Goal: Task Accomplishment & Management: Use online tool/utility

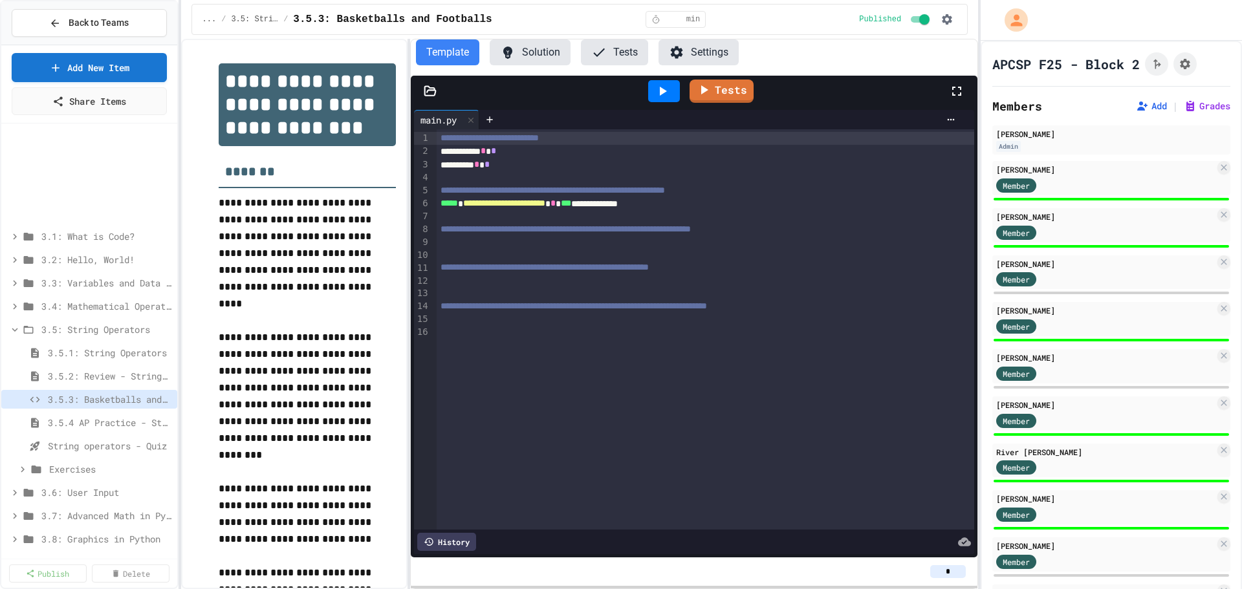
select select "*******"
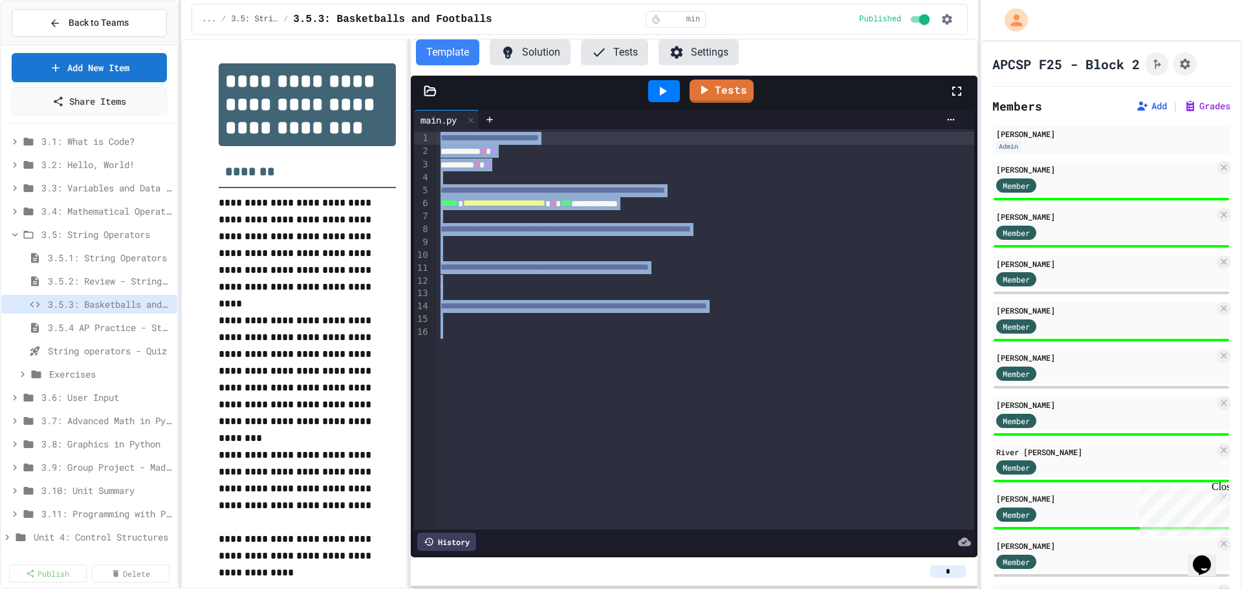
scroll to position [65, 0]
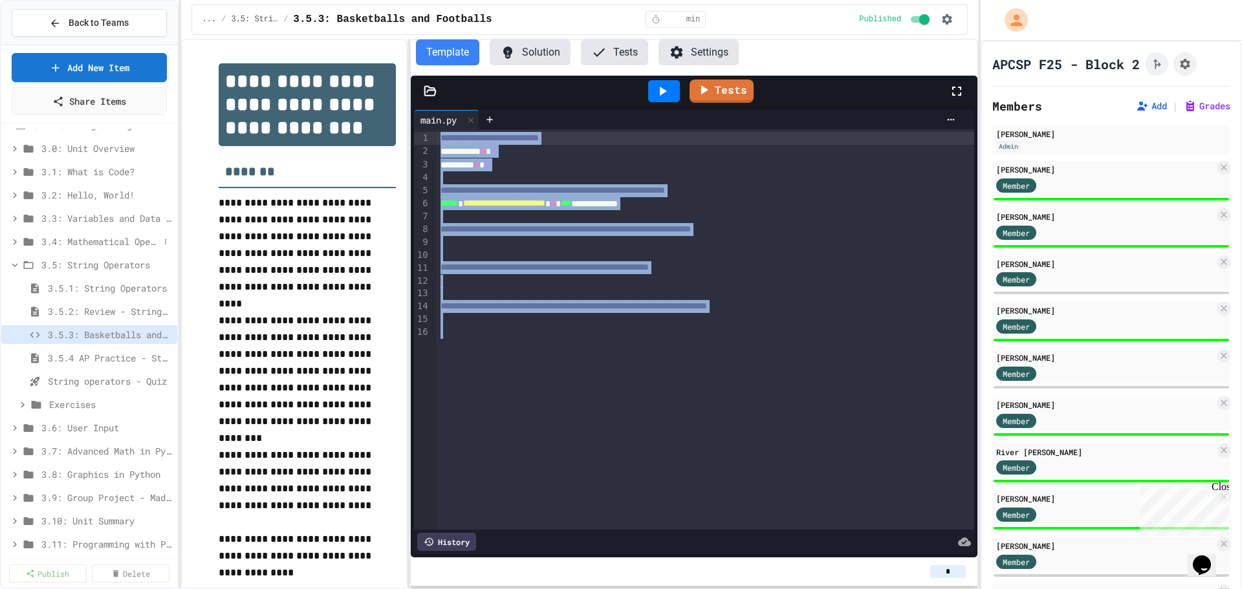
click at [95, 246] on span "3.4: Mathematical Operators" at bounding box center [100, 242] width 118 height 14
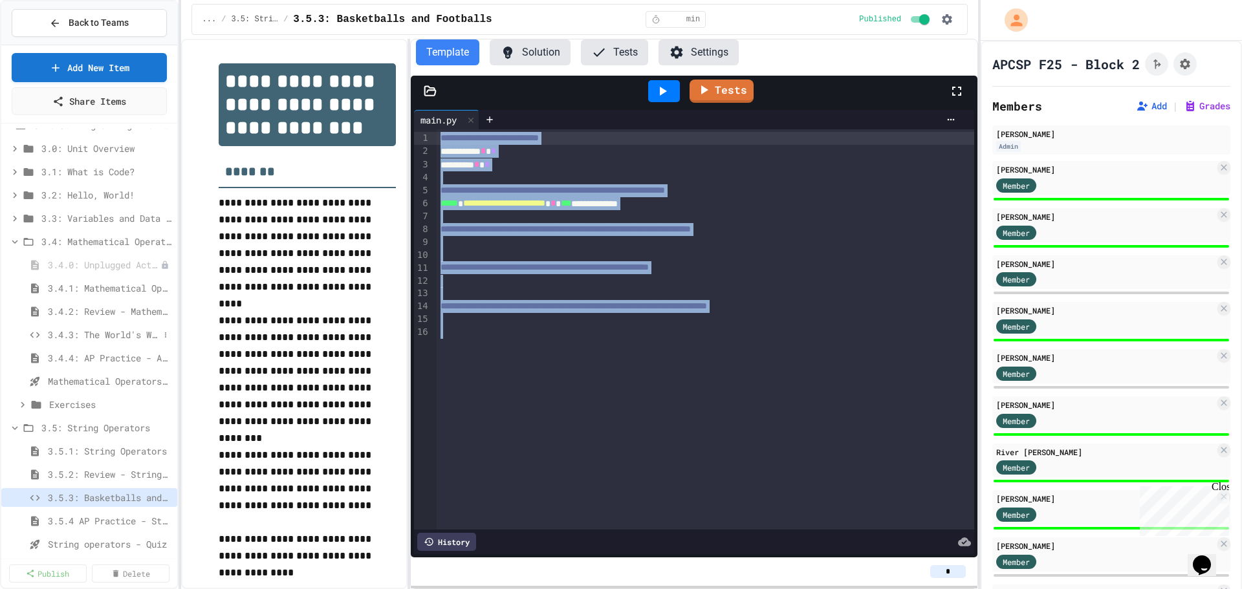
click at [109, 338] on span "3.4.3: The World's Worst Farmers Market" at bounding box center [103, 335] width 111 height 14
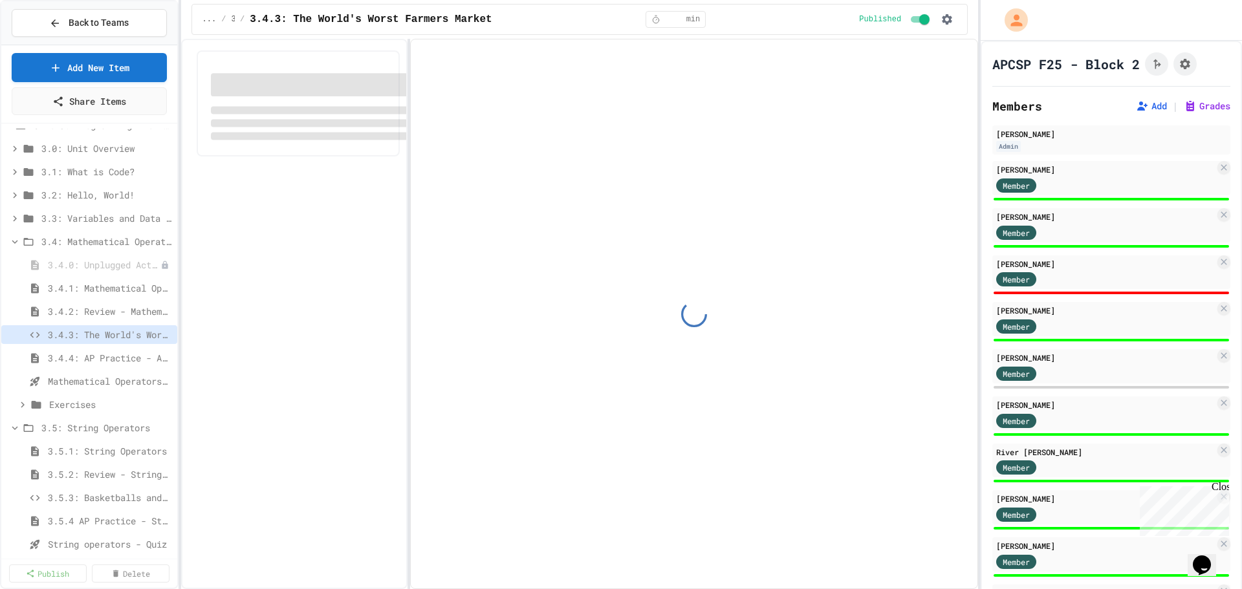
select select "*******"
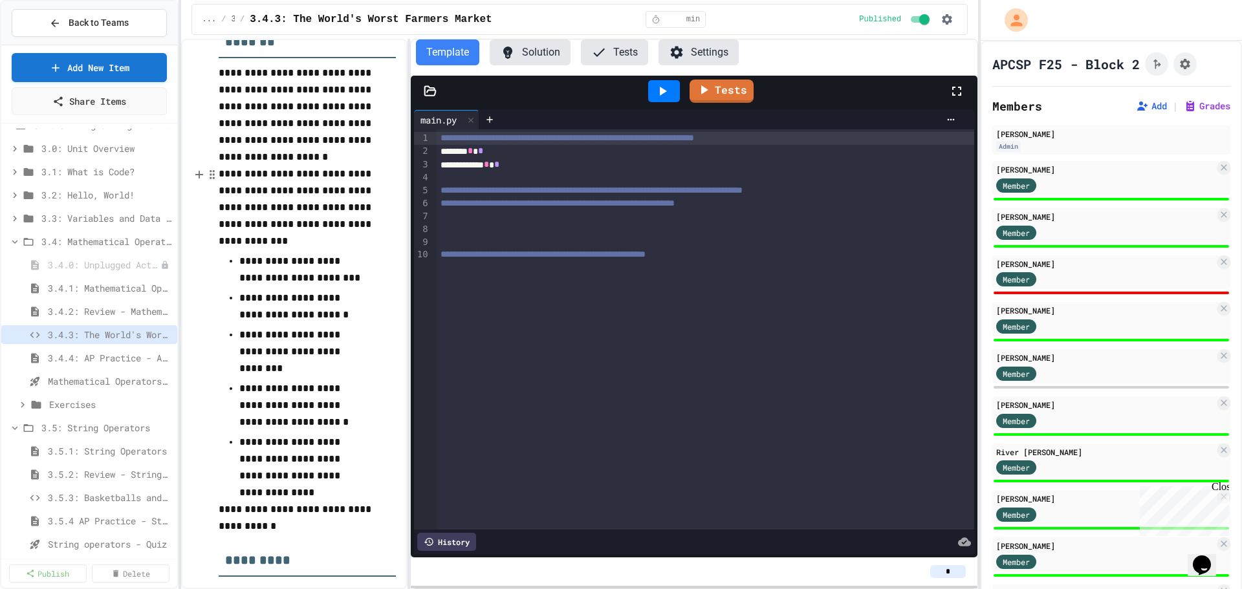
scroll to position [194, 0]
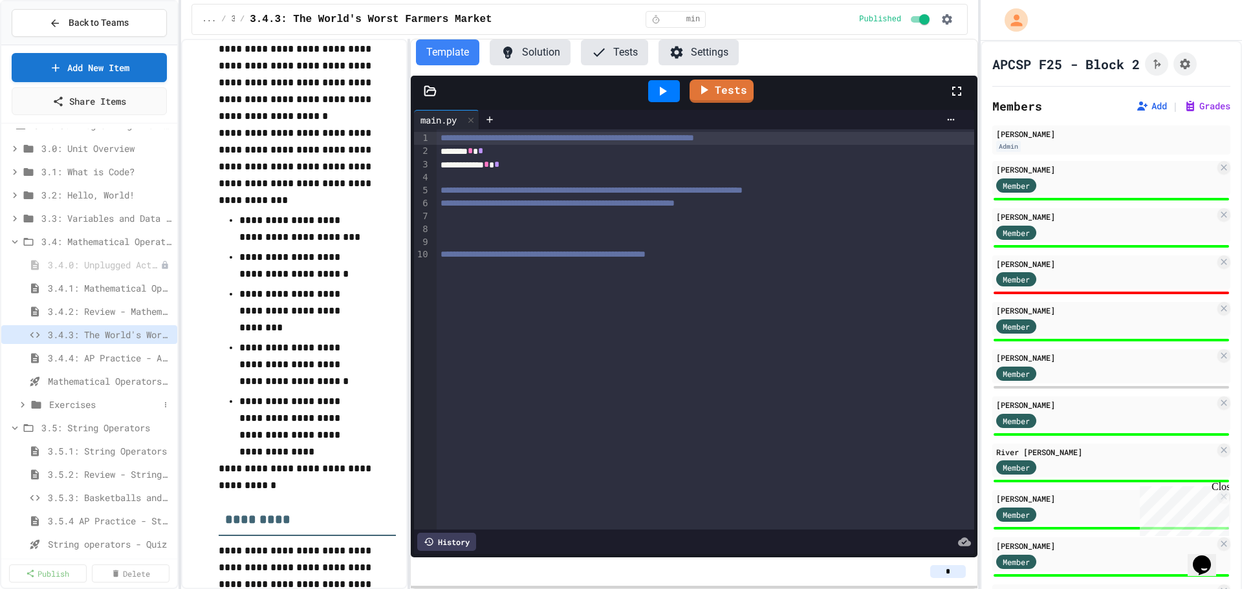
click at [73, 402] on span "Exercises" at bounding box center [104, 405] width 110 height 14
click at [110, 426] on span "Calculator Fix" at bounding box center [107, 428] width 103 height 14
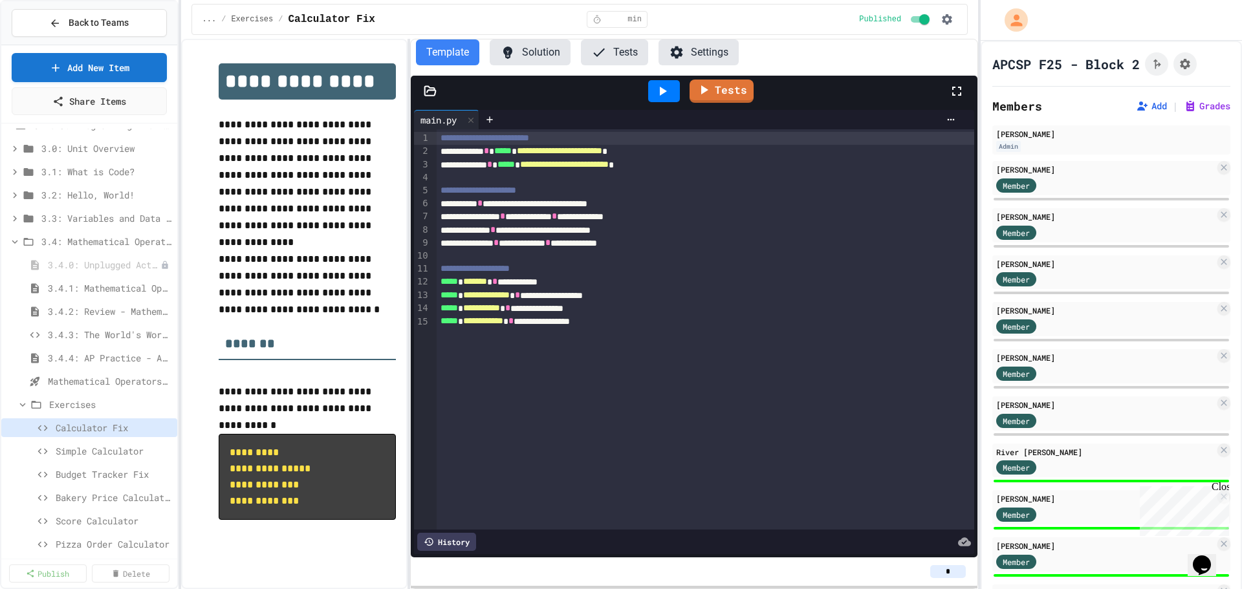
click at [536, 60] on button "Solution" at bounding box center [530, 52] width 81 height 26
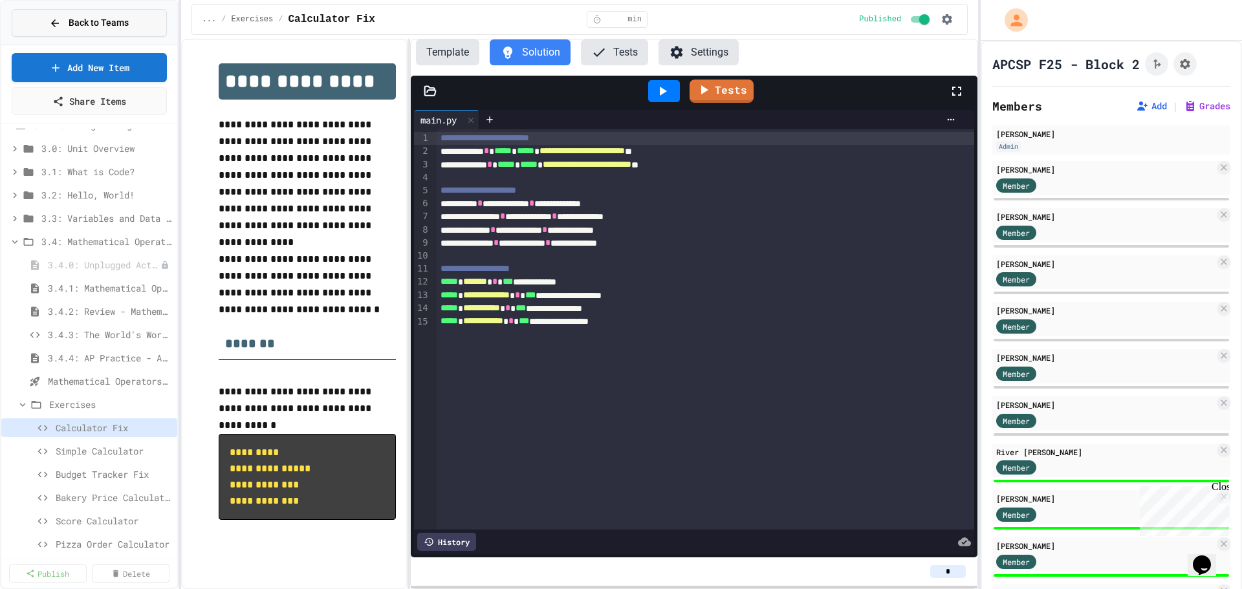
click at [111, 15] on button "Back to Teams" at bounding box center [89, 23] width 155 height 28
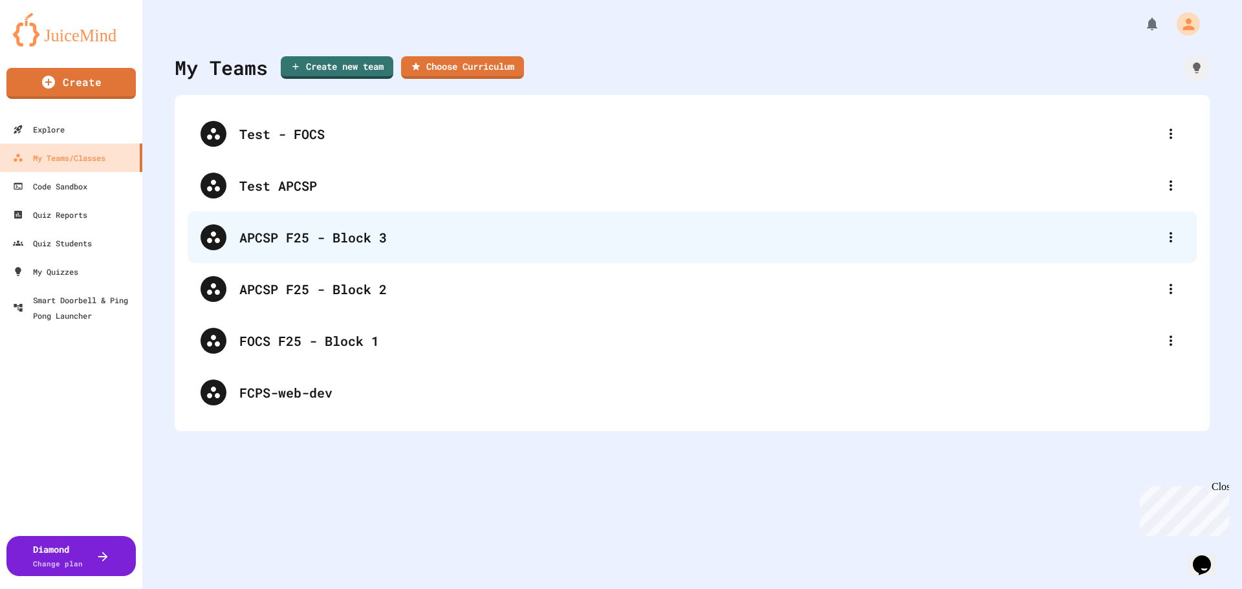
click at [270, 241] on div "APCSP F25 - Block 3" at bounding box center [698, 237] width 918 height 19
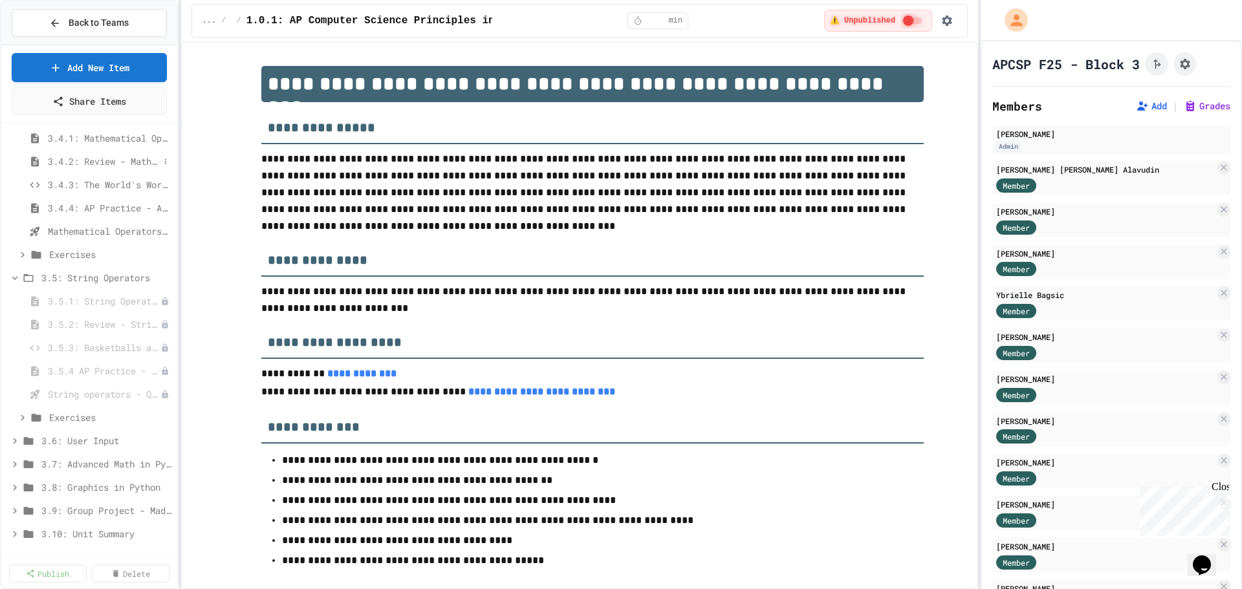
scroll to position [259, 0]
click at [159, 239] on button at bounding box center [165, 234] width 13 height 13
click at [139, 299] on button "Publish All (11)" at bounding box center [125, 304] width 91 height 23
